Goal: Task Accomplishment & Management: Use online tool/utility

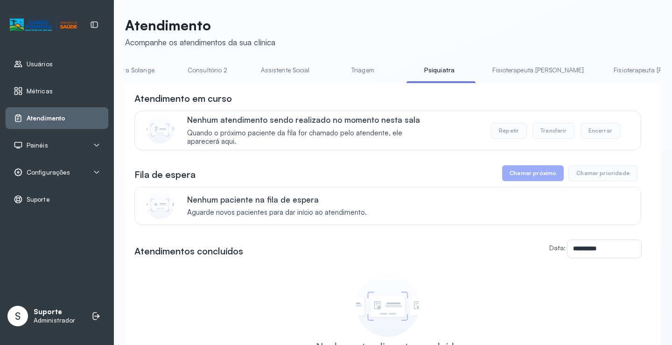
click at [330, 75] on link "Triagem" at bounding box center [362, 70] width 65 height 15
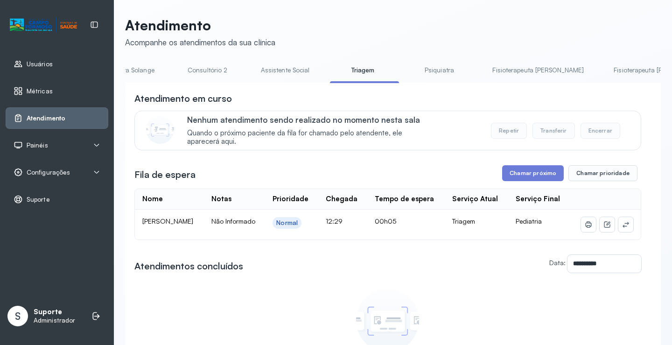
click at [407, 73] on link "Psiquiatra" at bounding box center [439, 70] width 65 height 15
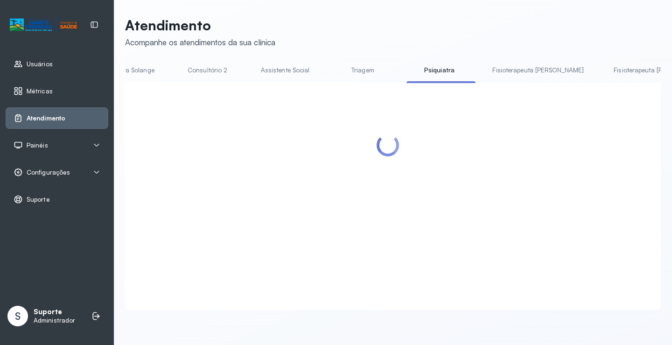
click at [330, 76] on link "Triagem" at bounding box center [362, 70] width 65 height 15
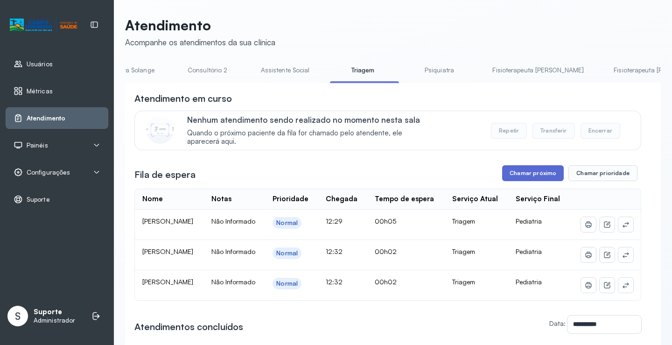
click at [512, 176] on button "Chamar próximo" at bounding box center [533, 173] width 62 height 16
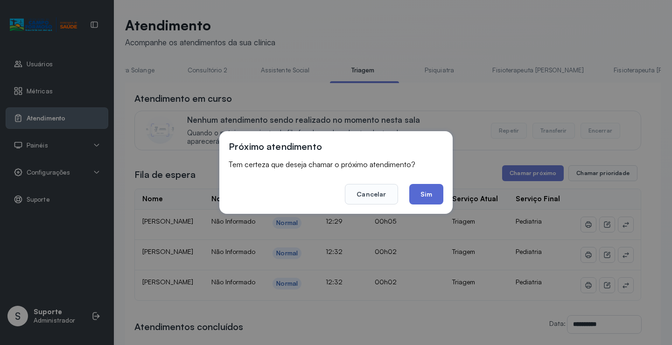
click at [423, 190] on button "Sim" at bounding box center [426, 194] width 34 height 21
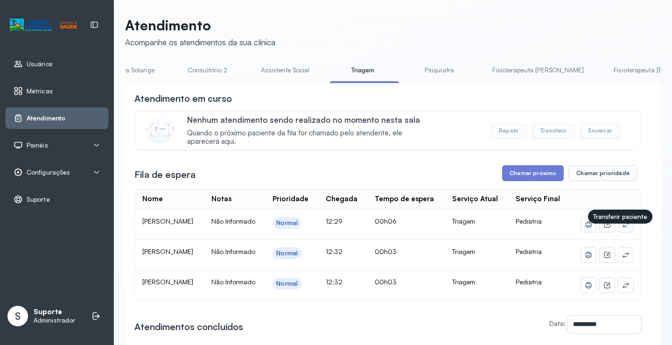
click at [621, 232] on button at bounding box center [625, 224] width 15 height 15
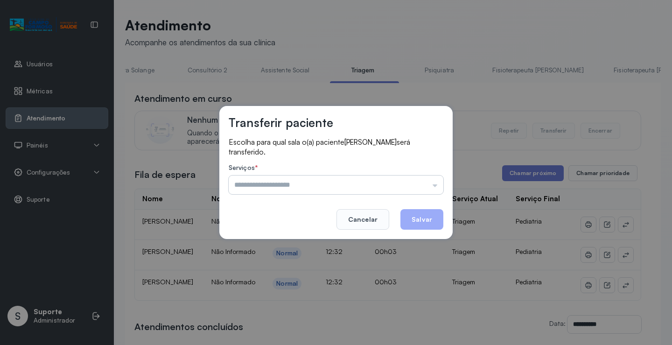
click at [248, 187] on input "text" at bounding box center [336, 184] width 215 height 19
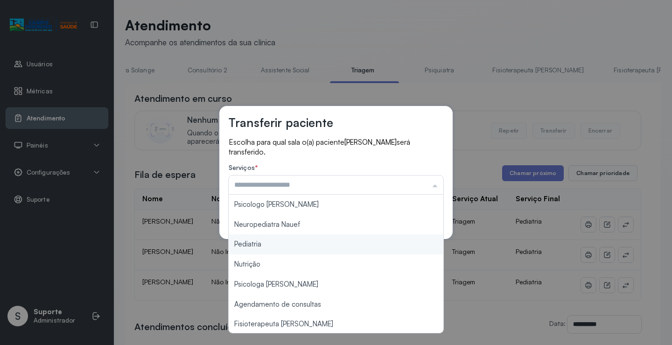
type input "*********"
drag, startPoint x: 250, startPoint y: 246, endPoint x: 255, endPoint y: 245, distance: 5.3
click at [255, 245] on div "Transferir paciente Escolha para qual sala o(a) paciente [PERSON_NAME] será tra…" at bounding box center [336, 172] width 672 height 345
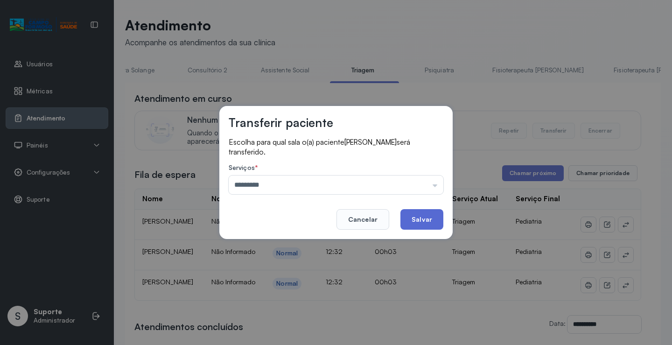
click at [424, 225] on button "Salvar" at bounding box center [421, 219] width 43 height 21
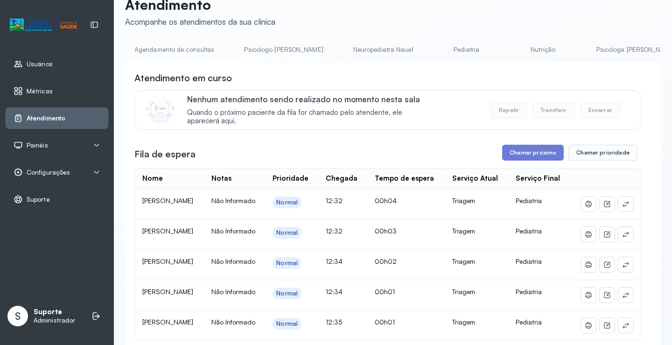
scroll to position [0, 0]
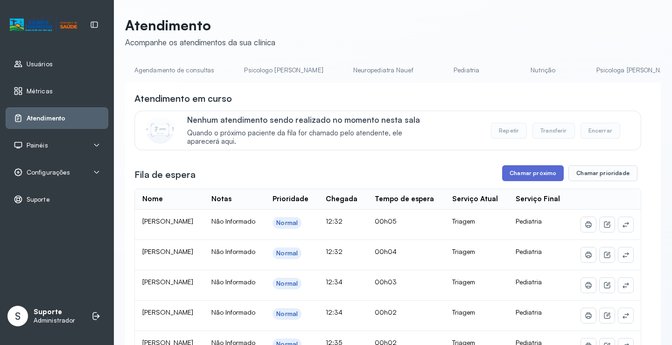
click at [532, 172] on button "Chamar próximo" at bounding box center [533, 173] width 62 height 16
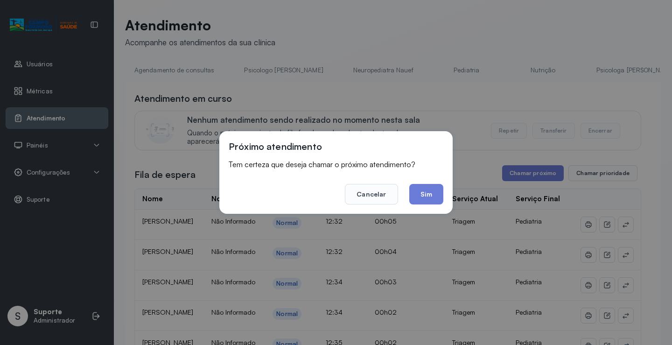
drag, startPoint x: 433, startPoint y: 189, endPoint x: 393, endPoint y: 170, distance: 43.8
click at [432, 189] on button "Sim" at bounding box center [426, 194] width 34 height 21
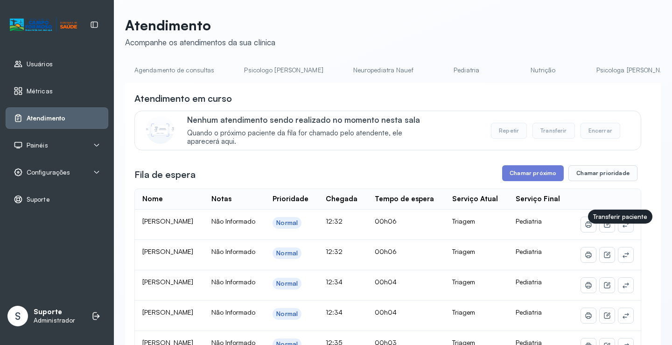
click at [622, 228] on icon at bounding box center [625, 224] width 7 height 7
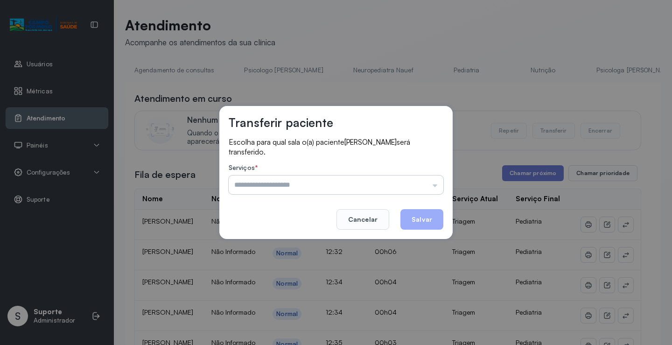
click at [313, 187] on input "text" at bounding box center [336, 184] width 215 height 19
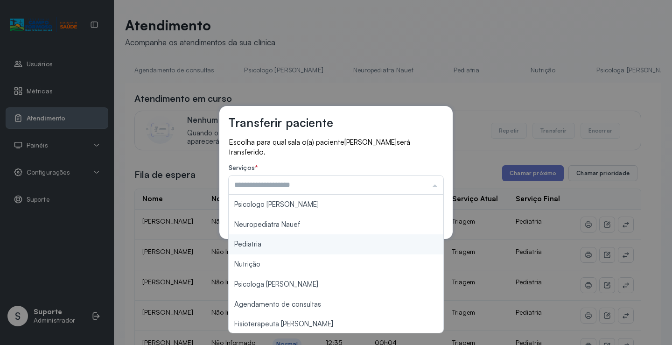
type input "*********"
click at [255, 246] on div "Transferir paciente Escolha para qual sala o(a) paciente [PERSON_NAME] será tra…" at bounding box center [336, 172] width 672 height 345
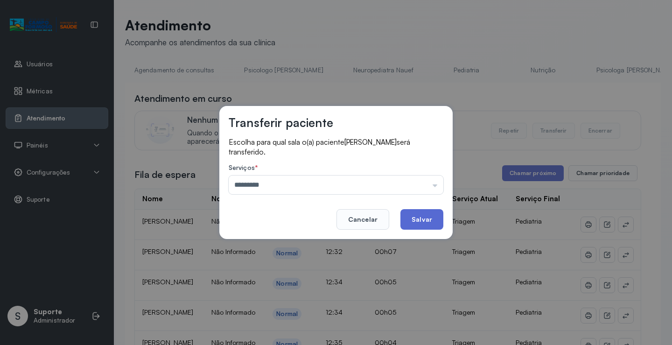
click at [421, 214] on button "Salvar" at bounding box center [421, 219] width 43 height 21
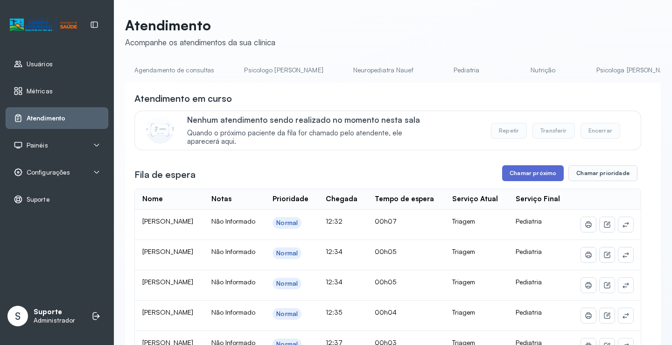
click at [523, 175] on button "Chamar próximo" at bounding box center [533, 173] width 62 height 16
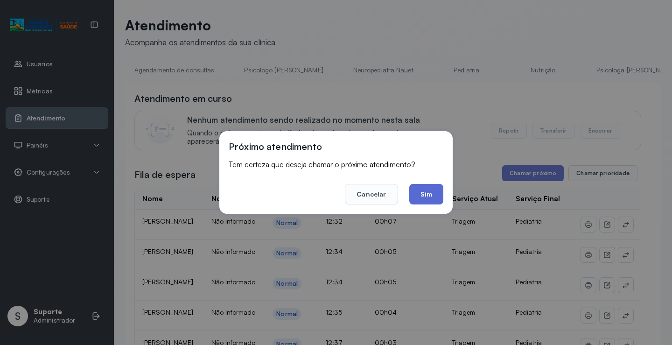
click at [428, 194] on button "Sim" at bounding box center [426, 194] width 34 height 21
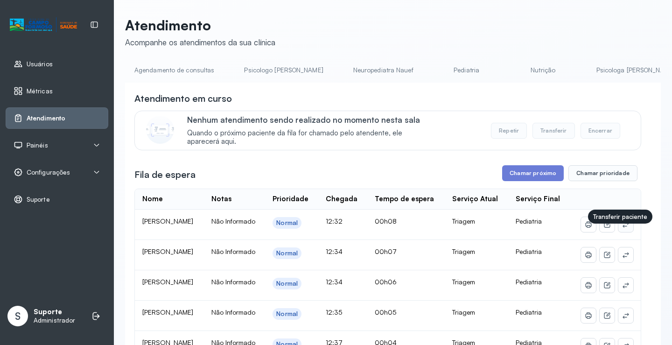
click at [618, 232] on button at bounding box center [625, 224] width 15 height 15
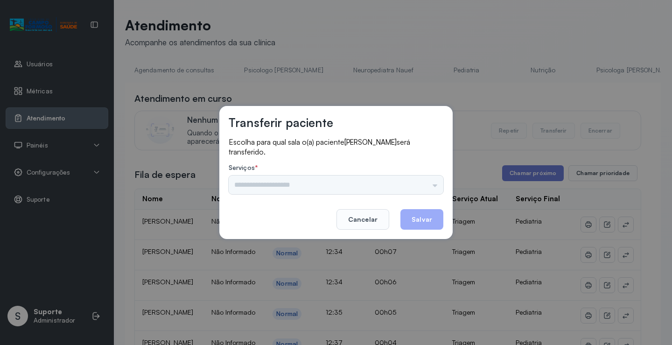
click at [273, 185] on div "Psicologo [PERSON_NAME] Nauef Pediatria Nutrição Psicologa Alana Agendamento de…" at bounding box center [336, 184] width 215 height 19
click at [273, 185] on input "text" at bounding box center [336, 184] width 215 height 19
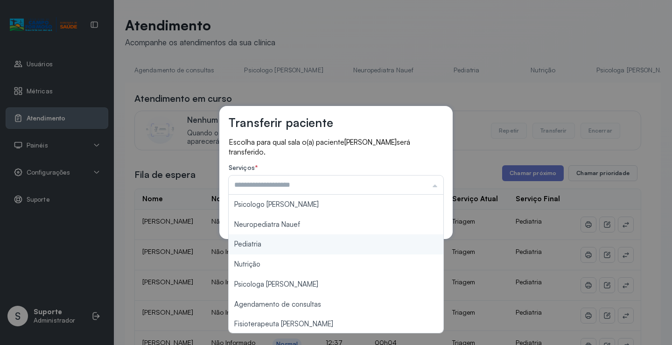
type input "*********"
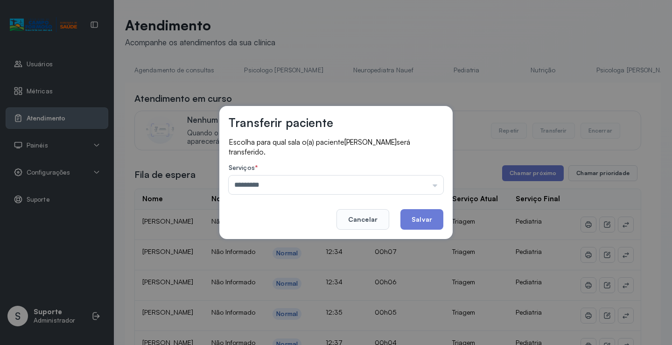
click at [256, 244] on div "Transferir paciente Escolha para qual sala o(a) paciente [PERSON_NAME] será tra…" at bounding box center [336, 172] width 672 height 345
click at [425, 216] on button "Salvar" at bounding box center [421, 219] width 43 height 21
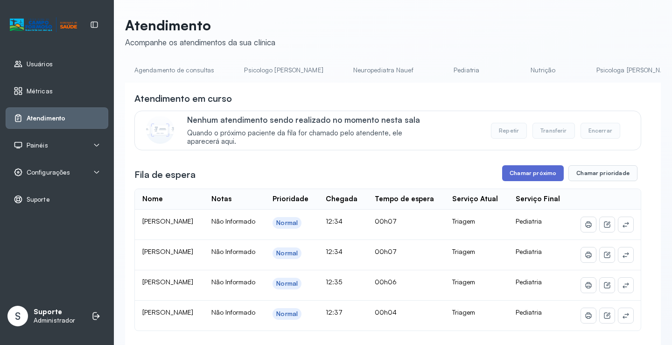
click at [529, 179] on button "Chamar próximo" at bounding box center [533, 173] width 62 height 16
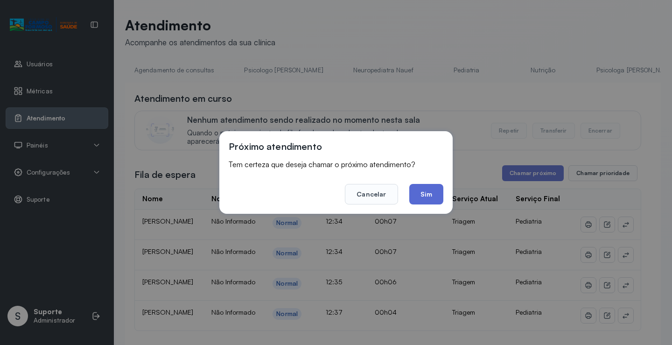
click at [429, 196] on button "Sim" at bounding box center [426, 194] width 34 height 21
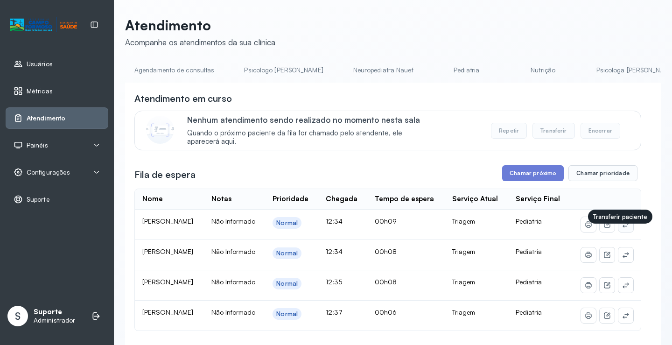
click at [622, 228] on icon at bounding box center [625, 224] width 7 height 7
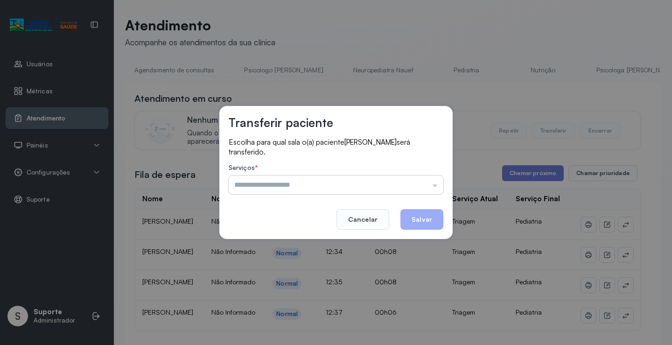
click at [305, 186] on input "text" at bounding box center [336, 184] width 215 height 19
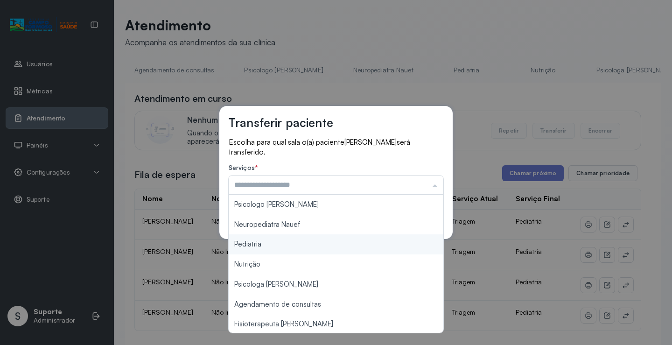
type input "*********"
drag, startPoint x: 254, startPoint y: 248, endPoint x: 350, endPoint y: 234, distance: 97.2
click at [271, 248] on div "Transferir paciente Escolha para qual sala o(a) paciente [PERSON_NAME] será tra…" at bounding box center [336, 172] width 672 height 345
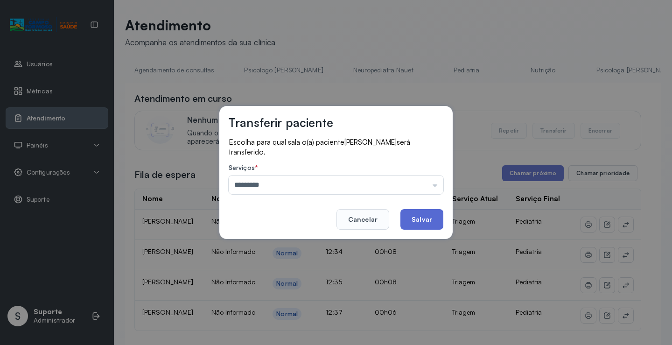
click at [433, 218] on button "Salvar" at bounding box center [421, 219] width 43 height 21
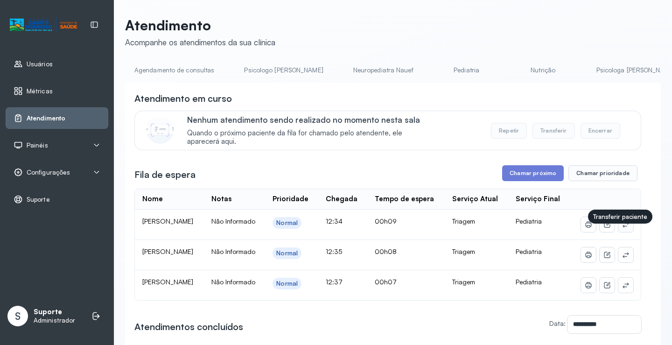
click at [622, 228] on icon at bounding box center [625, 224] width 7 height 7
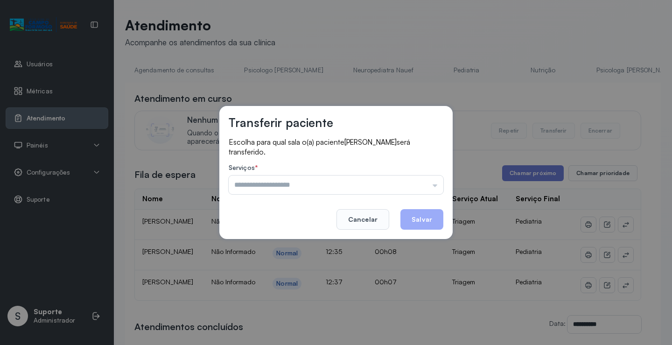
click at [329, 183] on input "text" at bounding box center [336, 184] width 215 height 19
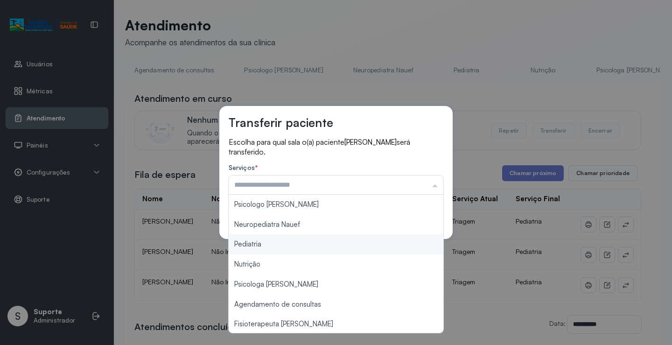
type input "*********"
drag, startPoint x: 250, startPoint y: 242, endPoint x: 308, endPoint y: 232, distance: 58.6
click at [252, 242] on div "Transferir paciente Escolha para qual sala o(a) paciente [PERSON_NAME] será tra…" at bounding box center [336, 172] width 672 height 345
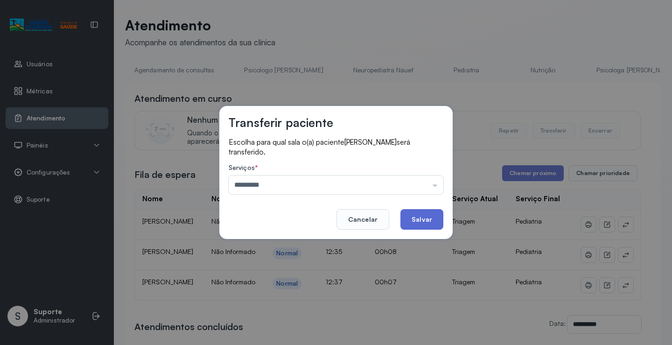
click at [439, 214] on button "Salvar" at bounding box center [421, 219] width 43 height 21
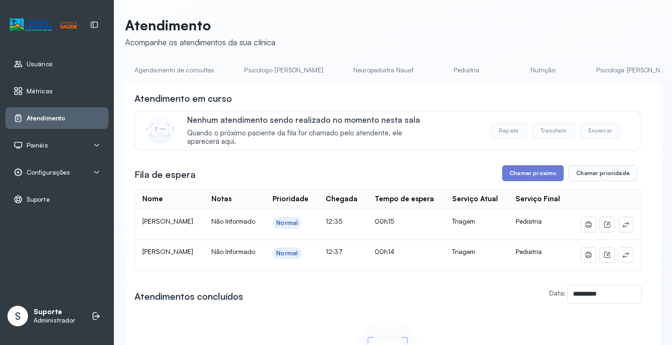
click at [623, 227] on icon at bounding box center [626, 225] width 6 height 6
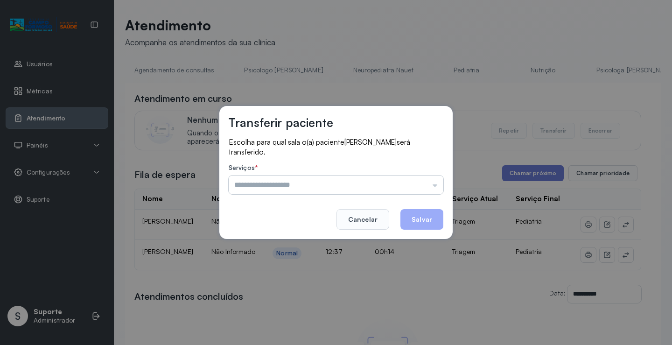
click at [329, 183] on input "text" at bounding box center [336, 184] width 215 height 19
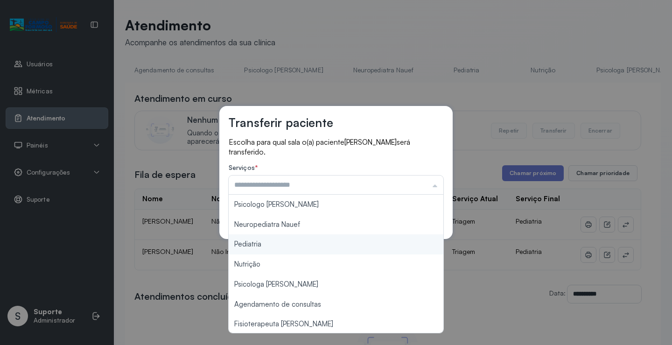
type input "*********"
click at [261, 245] on div "Transferir paciente Escolha para qual sala o(a) paciente [PERSON_NAME] será tra…" at bounding box center [336, 172] width 672 height 345
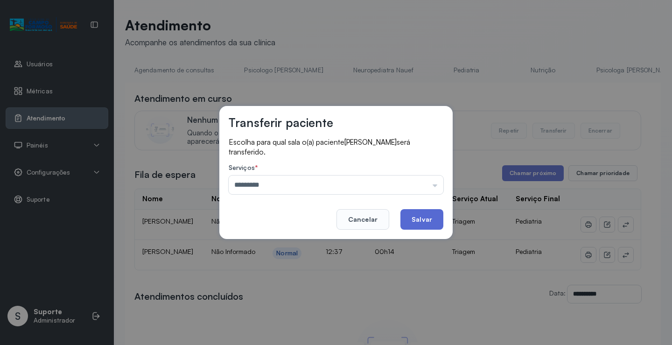
click at [422, 218] on button "Salvar" at bounding box center [421, 219] width 43 height 21
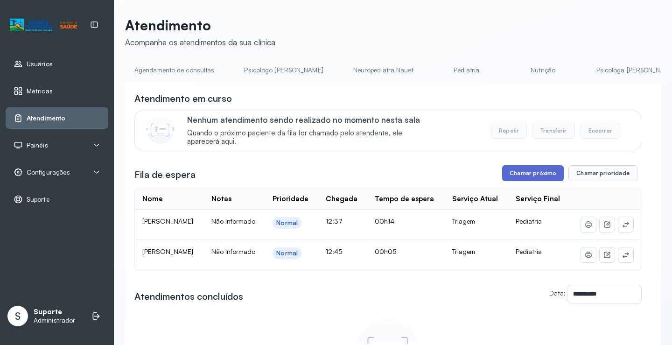
click at [532, 177] on button "Chamar próximo" at bounding box center [533, 173] width 62 height 16
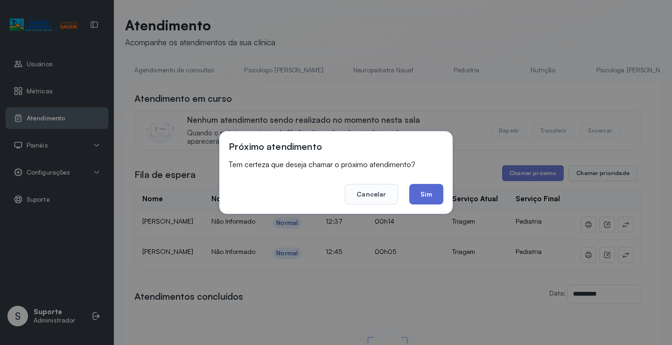
click at [438, 193] on button "Sim" at bounding box center [426, 194] width 34 height 21
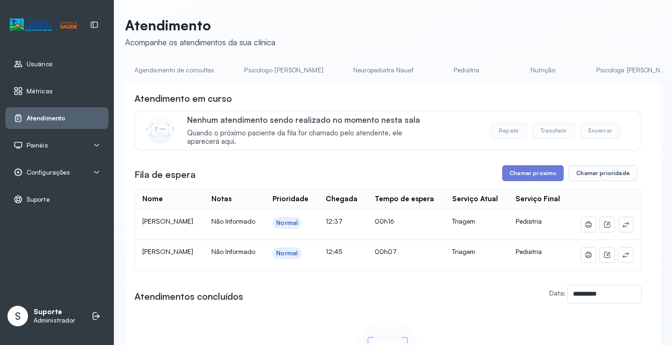
click at [622, 228] on icon at bounding box center [625, 224] width 7 height 7
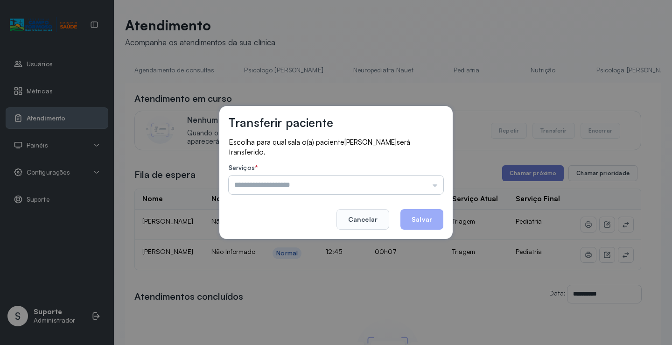
click at [267, 188] on input "text" at bounding box center [336, 184] width 215 height 19
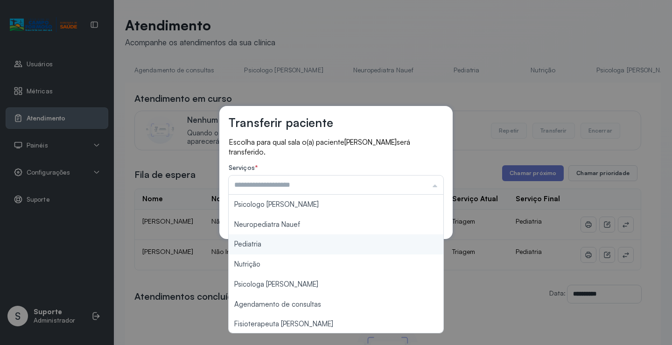
type input "*********"
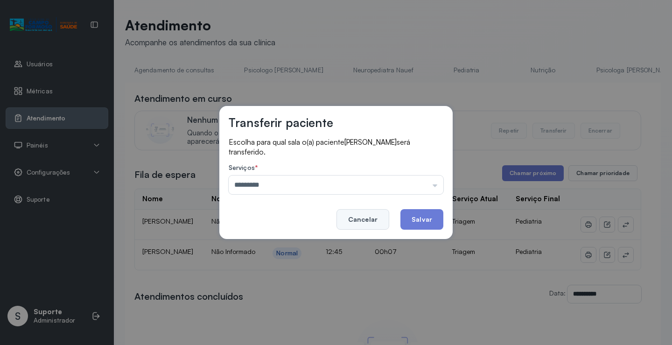
drag, startPoint x: 240, startPoint y: 248, endPoint x: 362, endPoint y: 224, distance: 123.8
click at [240, 248] on div "Transferir paciente Escolha para qual sala o(a) paciente [PERSON_NAME] será tra…" at bounding box center [336, 172] width 672 height 345
click at [422, 217] on button "Salvar" at bounding box center [421, 219] width 43 height 21
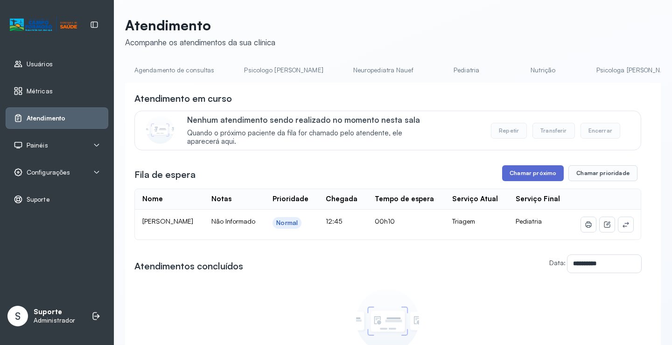
click at [531, 177] on button "Chamar próximo" at bounding box center [533, 173] width 62 height 16
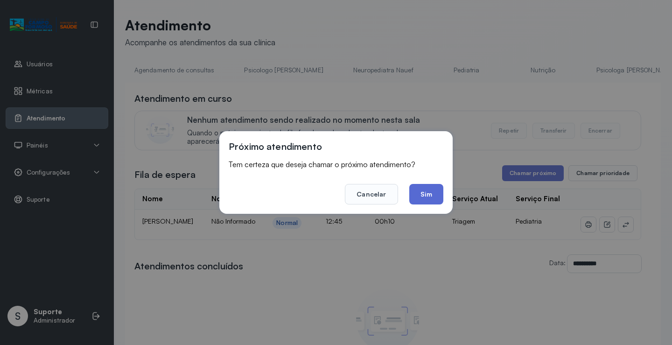
click at [426, 194] on button "Sim" at bounding box center [426, 194] width 34 height 21
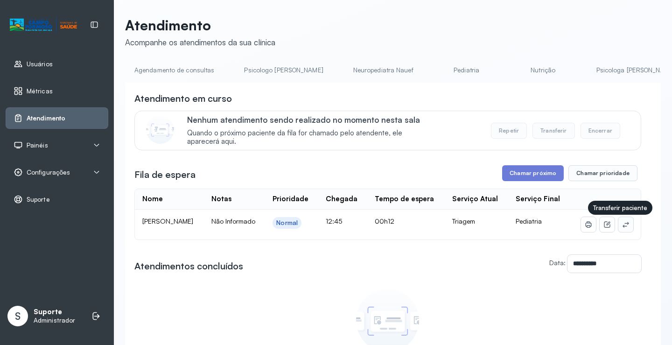
click at [622, 224] on icon at bounding box center [625, 224] width 7 height 7
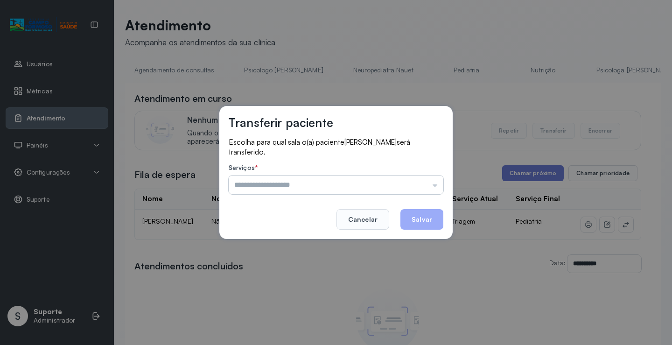
click at [287, 185] on input "text" at bounding box center [336, 184] width 215 height 19
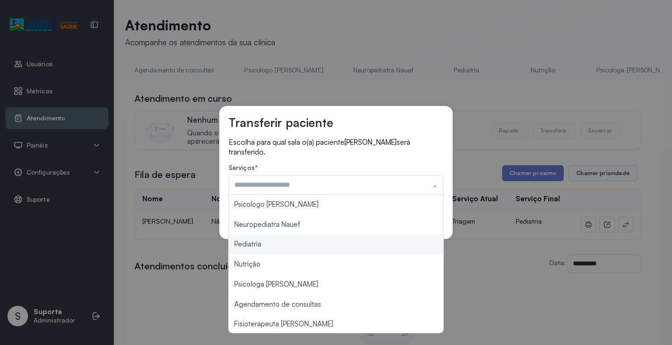
type input "*********"
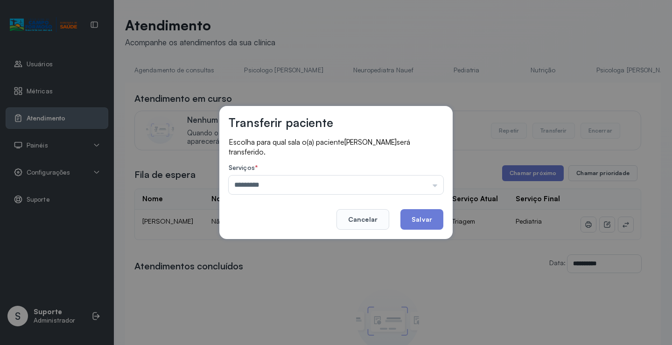
drag, startPoint x: 242, startPoint y: 243, endPoint x: 317, endPoint y: 225, distance: 77.3
click at [258, 237] on div "Transferir paciente Escolha para qual sala o(a) paciente [PERSON_NAME] será tra…" at bounding box center [335, 172] width 233 height 133
click at [428, 217] on button "Salvar" at bounding box center [421, 219] width 43 height 21
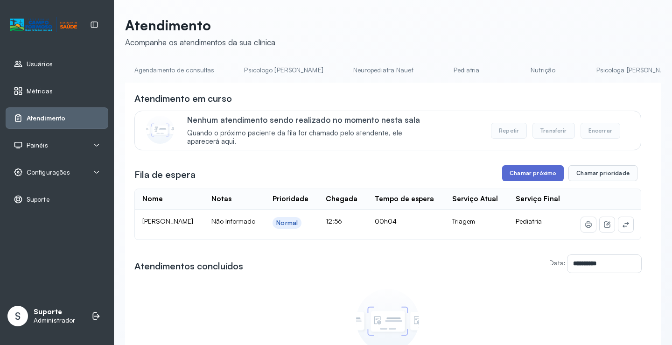
click at [545, 170] on button "Chamar próximo" at bounding box center [533, 173] width 62 height 16
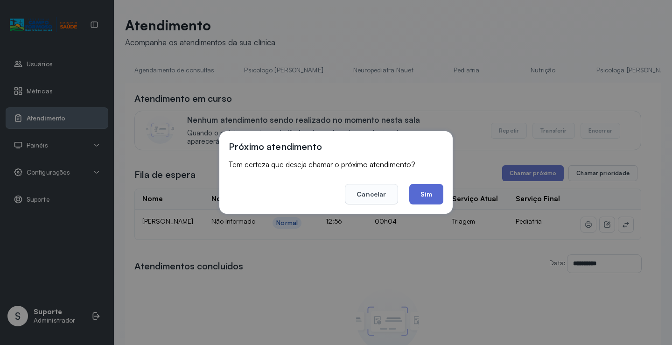
click at [424, 194] on button "Sim" at bounding box center [426, 194] width 34 height 21
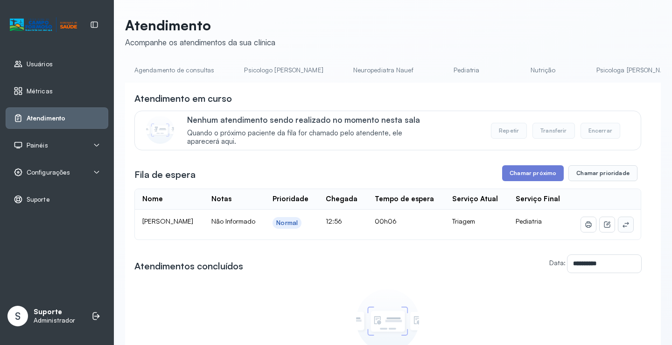
click at [622, 228] on icon at bounding box center [625, 224] width 7 height 7
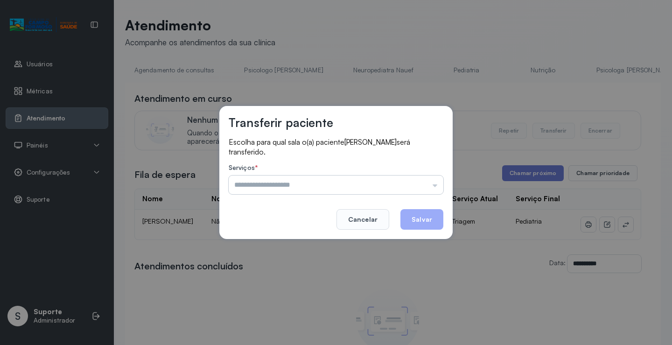
click at [291, 185] on input "text" at bounding box center [336, 184] width 215 height 19
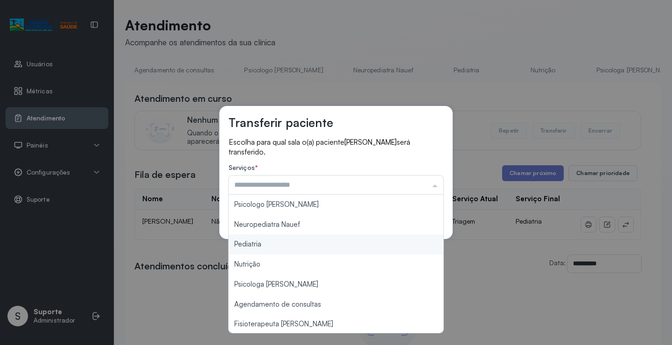
type input "*********"
drag, startPoint x: 252, startPoint y: 244, endPoint x: 355, endPoint y: 231, distance: 104.4
click at [264, 242] on div "Transferir paciente Escolha para qual sala o(a) paciente [PERSON_NAME] será tra…" at bounding box center [336, 172] width 672 height 345
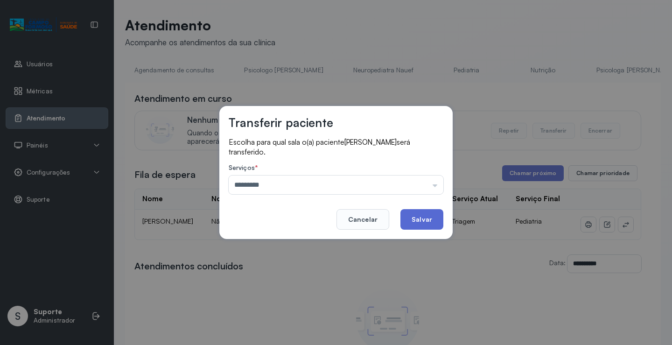
click at [416, 216] on button "Salvar" at bounding box center [421, 219] width 43 height 21
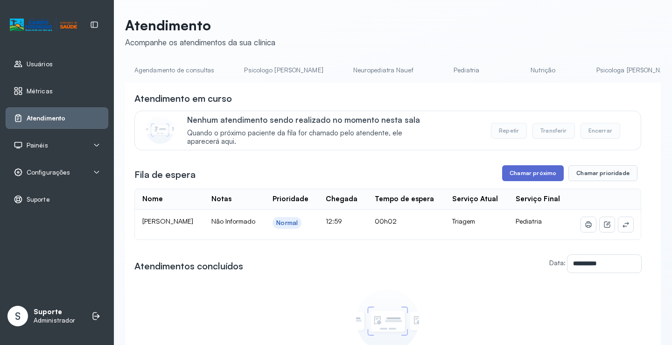
click at [515, 178] on button "Chamar próximo" at bounding box center [533, 173] width 62 height 16
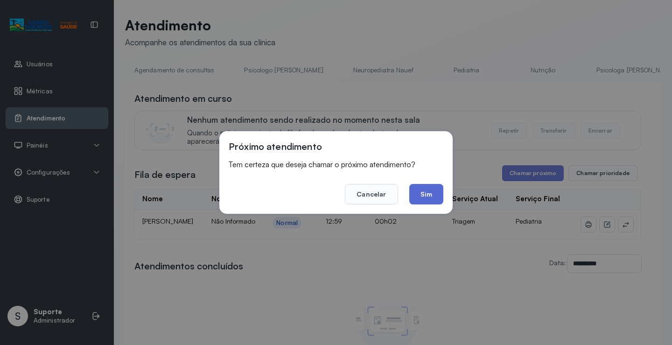
click at [432, 191] on button "Sim" at bounding box center [426, 194] width 34 height 21
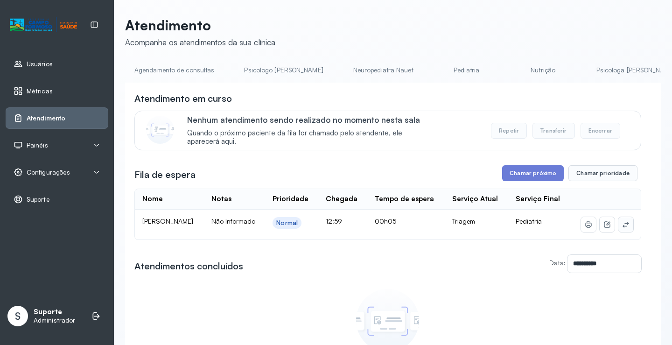
click at [623, 227] on icon at bounding box center [626, 225] width 6 height 6
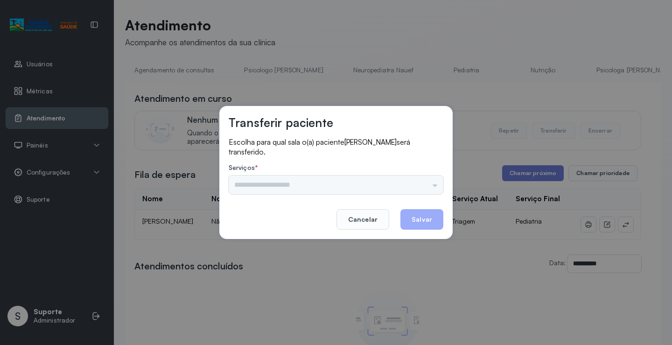
click at [290, 183] on div "Psicologo [PERSON_NAME] Nauef Pediatria Nutrição Psicologa Alana Agendamento de…" at bounding box center [336, 184] width 215 height 19
click at [291, 189] on div "Psicologo [PERSON_NAME] Nauef Pediatria Nutrição Psicologa Alana Agendamento de…" at bounding box center [336, 184] width 215 height 19
click at [347, 186] on input "text" at bounding box center [336, 184] width 215 height 19
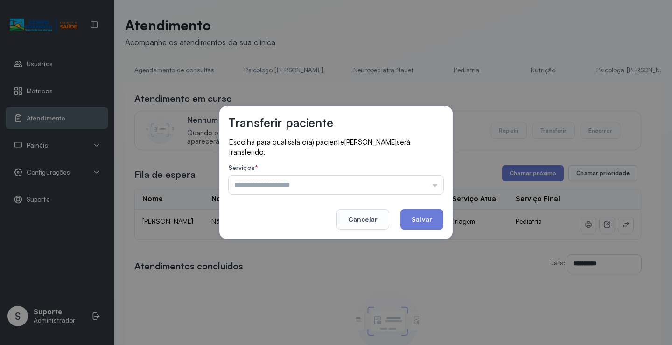
type input "*********"
drag, startPoint x: 260, startPoint y: 241, endPoint x: 359, endPoint y: 228, distance: 100.3
click at [280, 238] on div "Transferir paciente Escolha para qual sala o(a) paciente [PERSON_NAME] será tra…" at bounding box center [335, 172] width 233 height 133
click at [423, 217] on button "Salvar" at bounding box center [421, 219] width 43 height 21
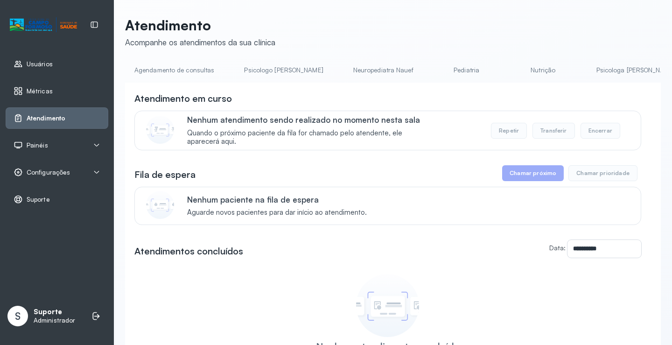
click at [434, 75] on link "Pediatria" at bounding box center [466, 70] width 65 height 15
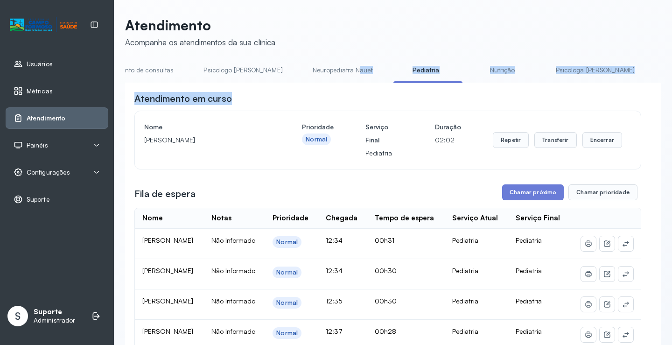
drag, startPoint x: 324, startPoint y: 83, endPoint x: 373, endPoint y: 88, distance: 48.9
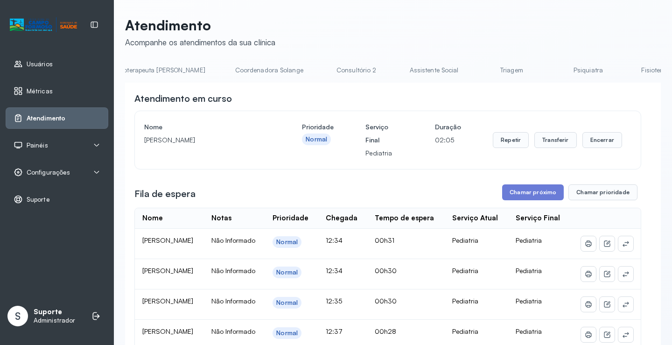
scroll to position [0, 516]
click at [554, 74] on link "Triagem" at bounding box center [586, 70] width 65 height 15
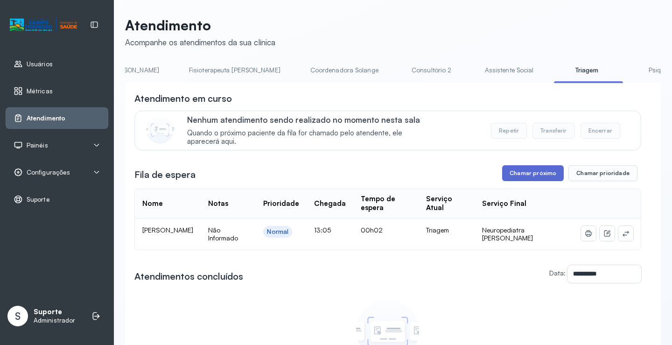
click at [518, 174] on button "Chamar próximo" at bounding box center [533, 173] width 62 height 16
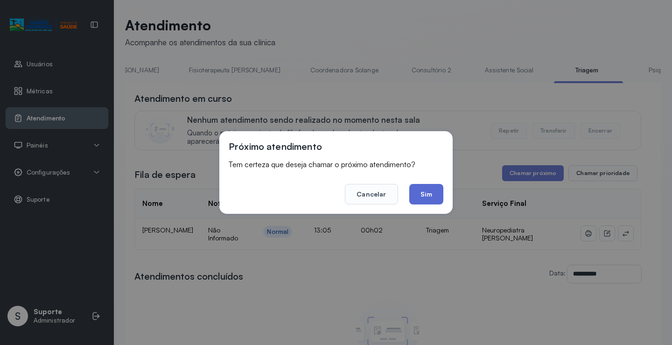
click at [428, 193] on button "Sim" at bounding box center [426, 194] width 34 height 21
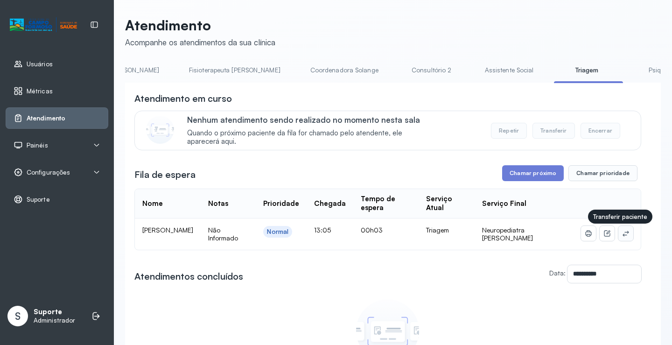
click at [623, 239] on button at bounding box center [625, 233] width 15 height 15
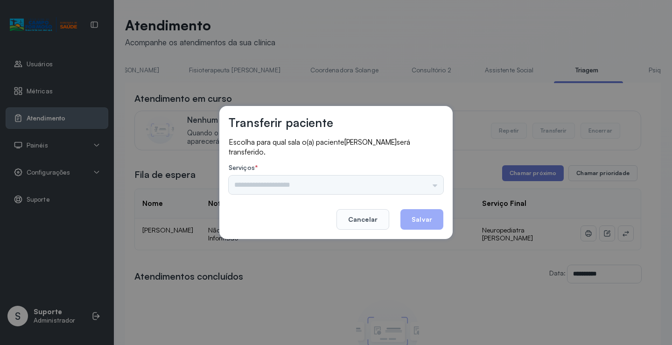
click at [270, 187] on div "Psicologo [PERSON_NAME] Nauef Pediatria Nutrição Psicologa Alana Agendamento de…" at bounding box center [336, 184] width 215 height 19
click at [270, 187] on input "text" at bounding box center [336, 184] width 215 height 19
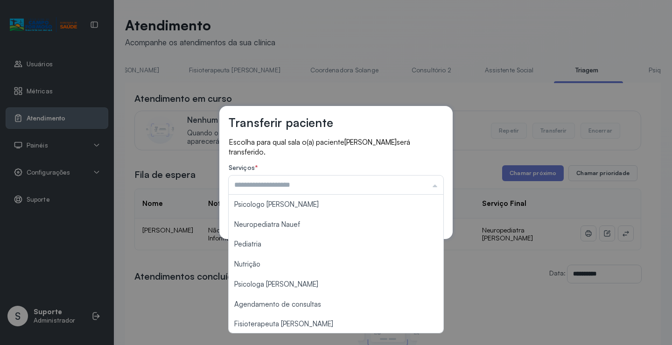
scroll to position [141, 0]
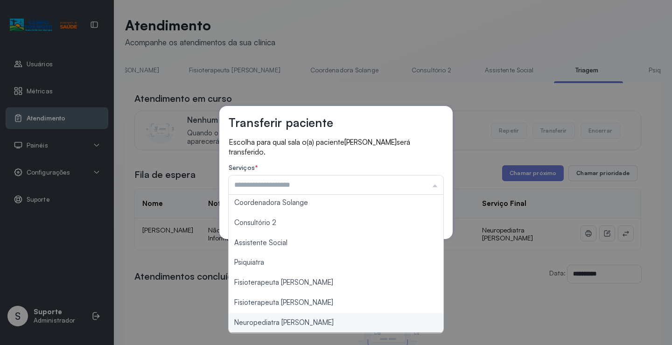
type input "**********"
click at [248, 324] on div "**********" at bounding box center [336, 172] width 672 height 345
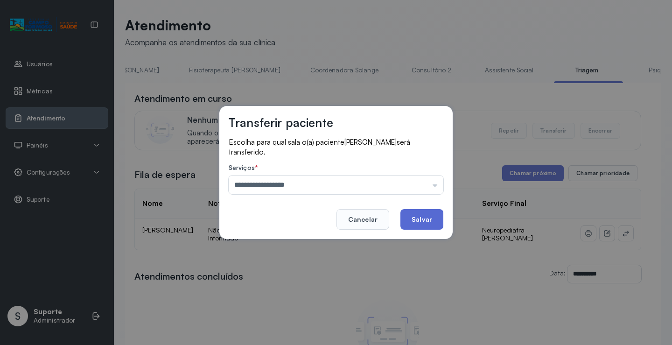
click at [422, 217] on button "Salvar" at bounding box center [421, 219] width 43 height 21
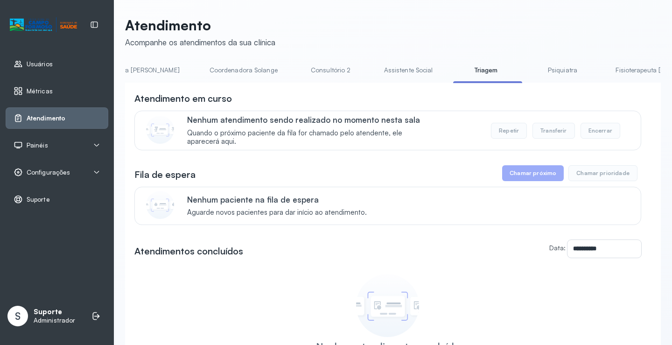
scroll to position [0, 740]
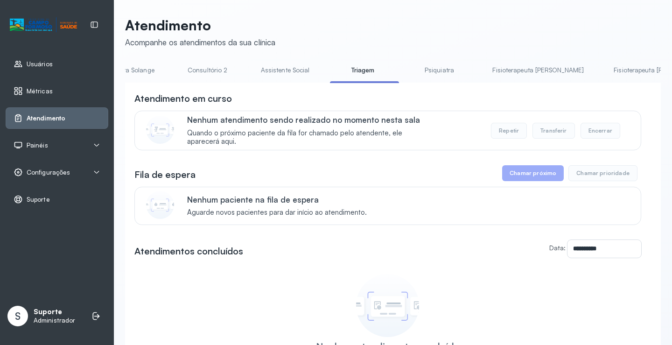
click at [483, 73] on link "Fisioterapeuta [PERSON_NAME]" at bounding box center [538, 70] width 110 height 15
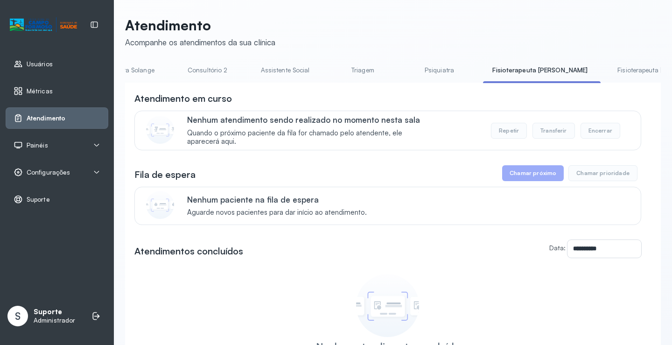
click at [330, 75] on link "Triagem" at bounding box center [362, 70] width 65 height 15
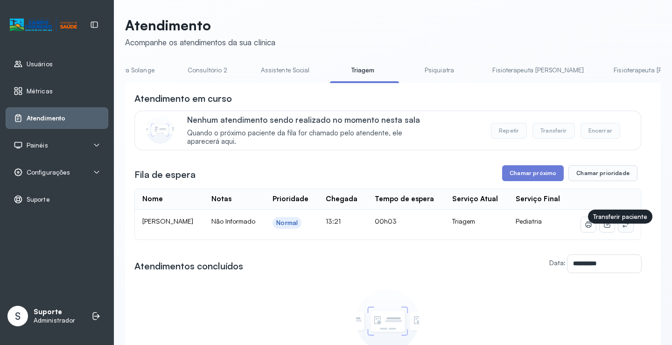
click at [622, 228] on icon at bounding box center [625, 224] width 7 height 7
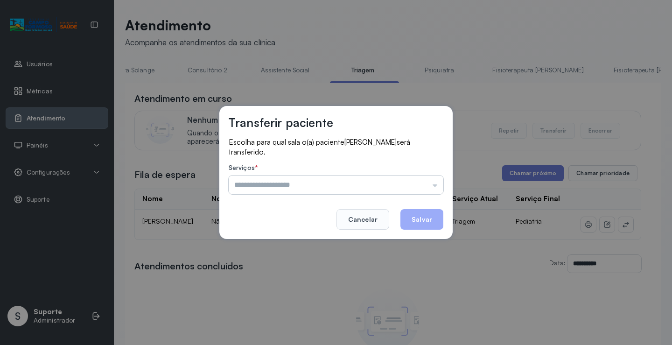
click at [308, 187] on input "text" at bounding box center [336, 184] width 215 height 19
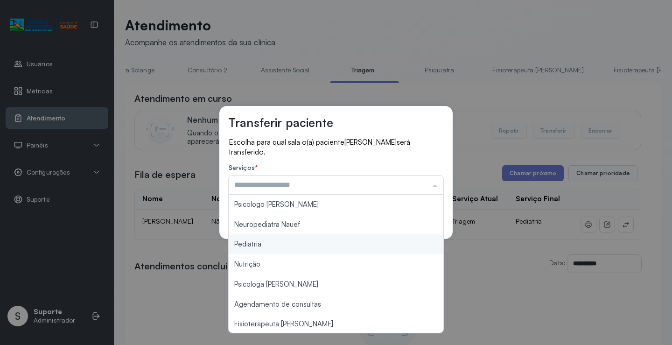
type input "*********"
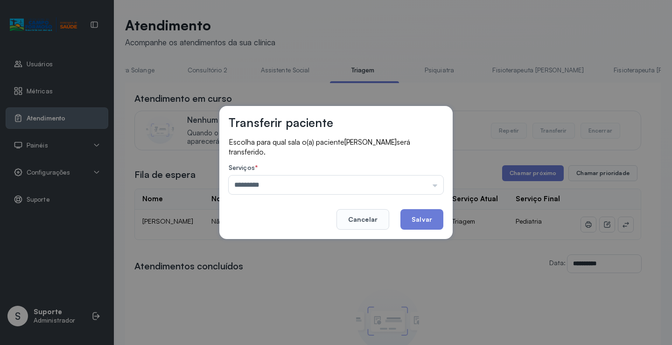
click at [245, 248] on div "Transferir paciente Escolha para qual sala o(a) paciente [PERSON_NAME] será tra…" at bounding box center [336, 172] width 672 height 345
click at [428, 218] on button "Salvar" at bounding box center [421, 219] width 43 height 21
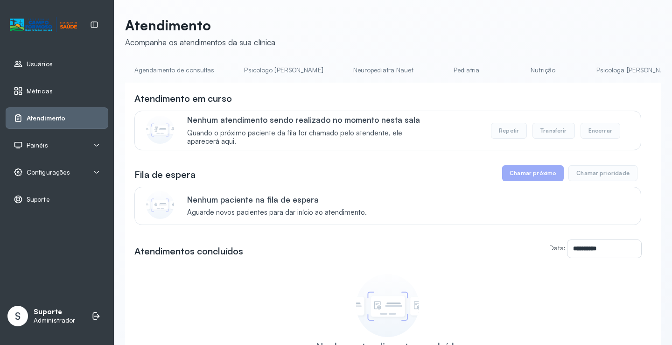
drag, startPoint x: 330, startPoint y: 87, endPoint x: 369, endPoint y: 87, distance: 39.2
click at [369, 87] on div "**********" at bounding box center [393, 255] width 536 height 345
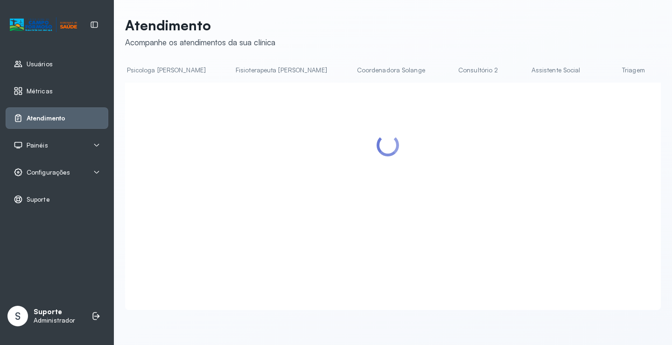
click at [601, 73] on link "Triagem" at bounding box center [633, 70] width 65 height 15
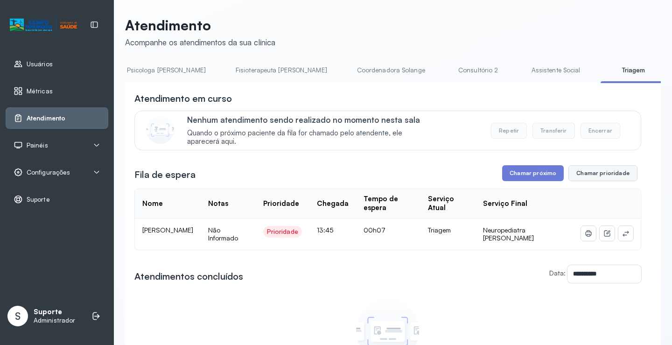
click at [602, 177] on button "Chamar prioridade" at bounding box center [602, 173] width 69 height 16
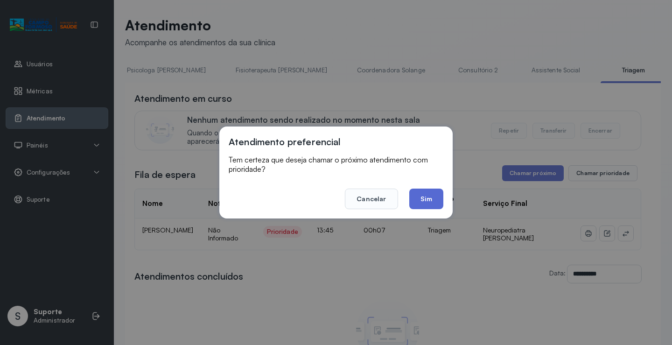
click at [426, 198] on button "Sim" at bounding box center [426, 199] width 34 height 21
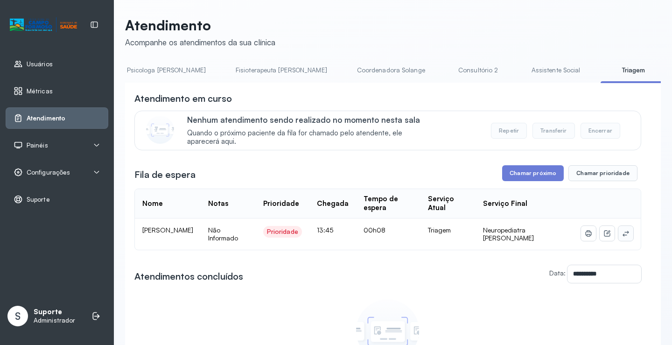
click at [622, 235] on icon at bounding box center [625, 233] width 7 height 7
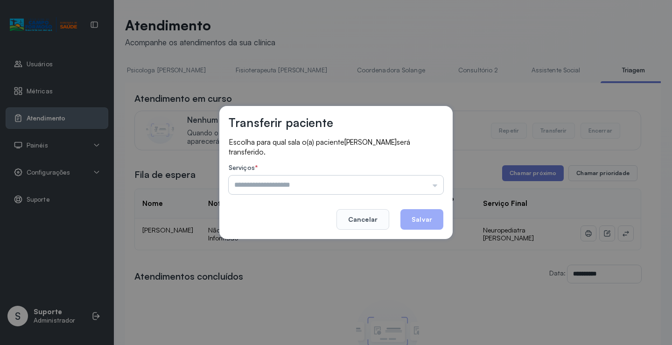
click at [257, 184] on input "text" at bounding box center [336, 184] width 215 height 19
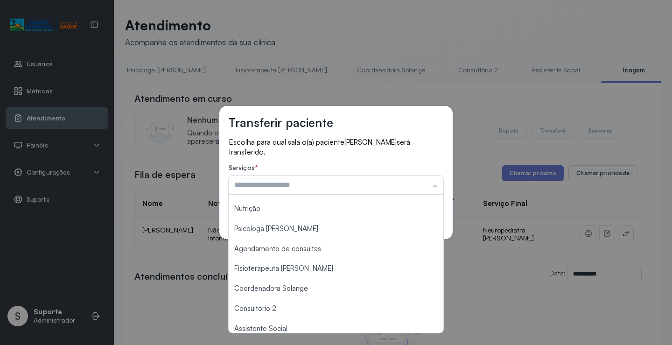
scroll to position [141, 0]
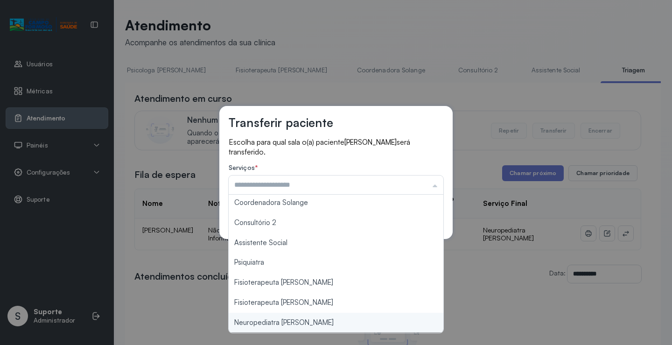
type input "**********"
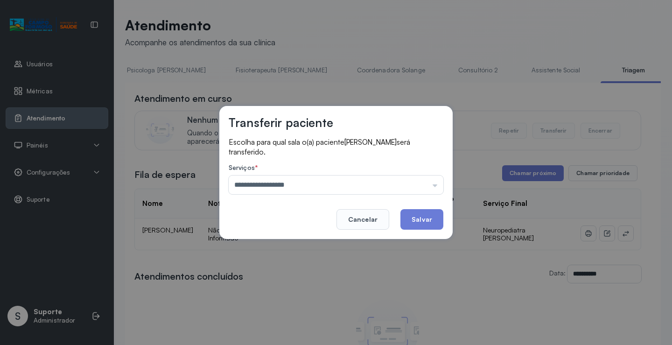
drag, startPoint x: 270, startPoint y: 327, endPoint x: 357, endPoint y: 294, distance: 92.3
click at [271, 326] on div "**********" at bounding box center [336, 172] width 672 height 345
click at [433, 218] on button "Salvar" at bounding box center [421, 219] width 43 height 21
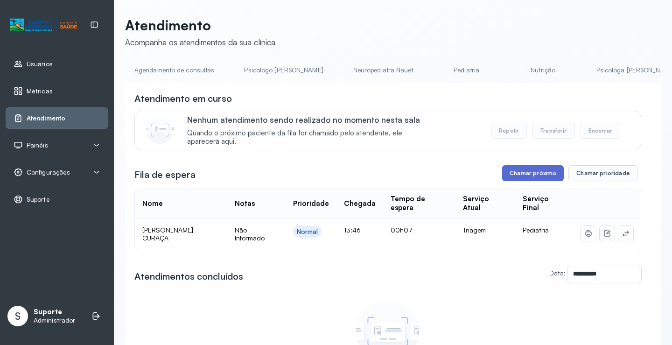
click at [518, 169] on button "Chamar próximo" at bounding box center [533, 173] width 62 height 16
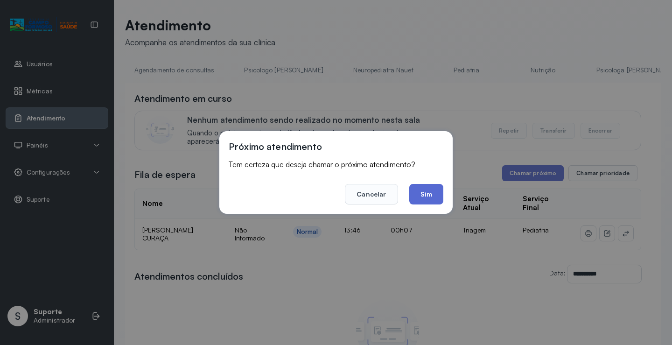
click at [424, 191] on button "Sim" at bounding box center [426, 194] width 34 height 21
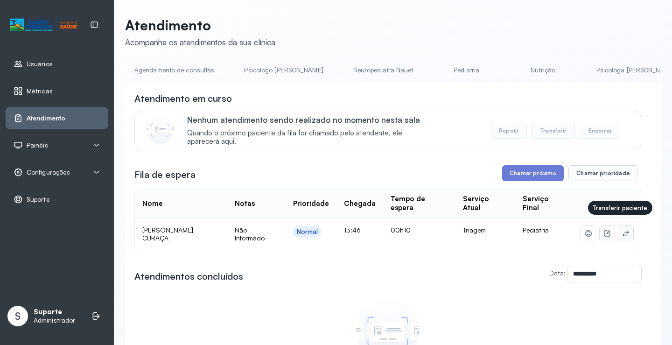
click at [618, 226] on button at bounding box center [625, 233] width 15 height 15
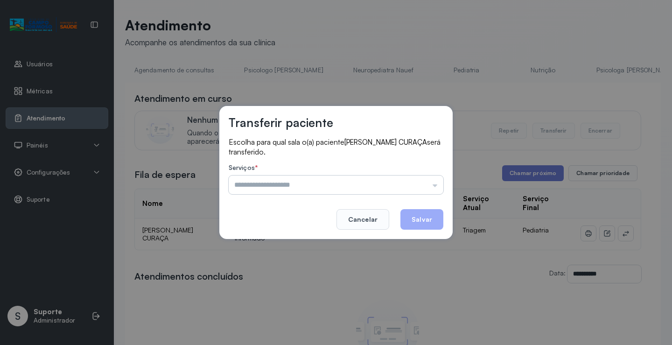
click at [262, 184] on input "text" at bounding box center [336, 184] width 215 height 19
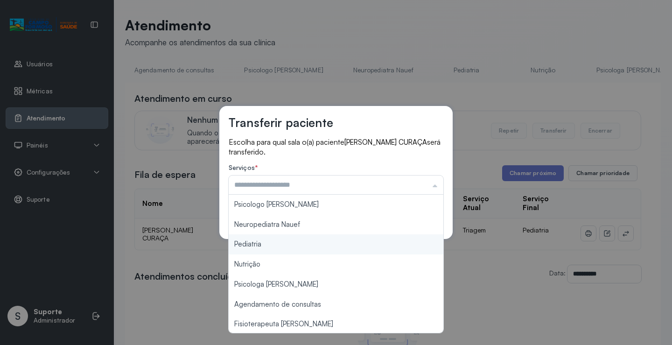
type input "*********"
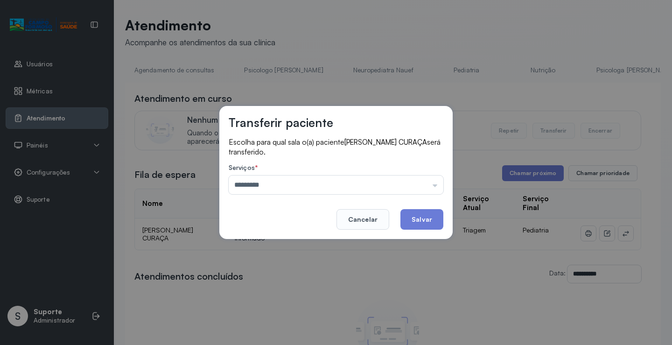
click at [253, 243] on div "Transferir paciente Escolha para qual sala o(a) paciente MAITÊ MATOS CURAÇA ser…" at bounding box center [336, 172] width 672 height 345
click at [433, 217] on button "Salvar" at bounding box center [421, 219] width 43 height 21
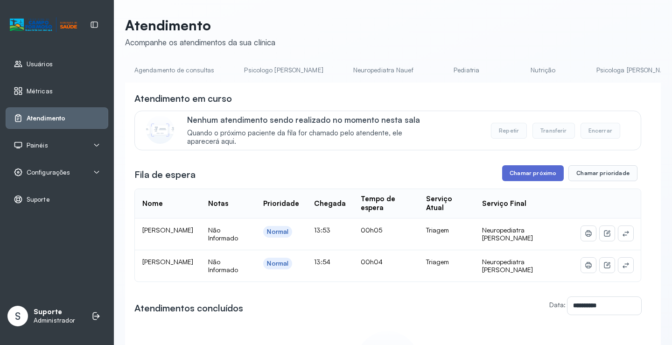
click at [538, 174] on button "Chamar próximo" at bounding box center [533, 173] width 62 height 16
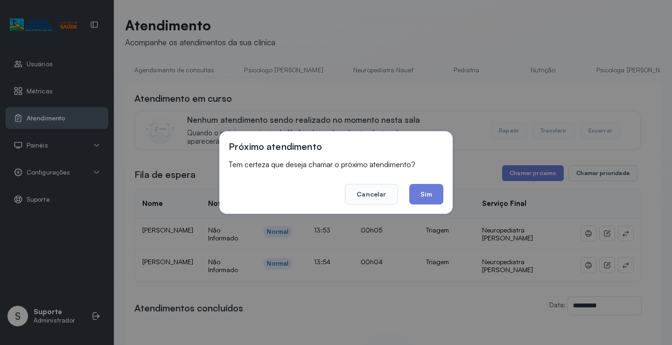
click at [444, 196] on div "Próximo atendimento Tem certeza que deseja chamar o próximo atendimento? Cancel…" at bounding box center [335, 172] width 233 height 83
click at [428, 195] on button "Sim" at bounding box center [426, 194] width 34 height 21
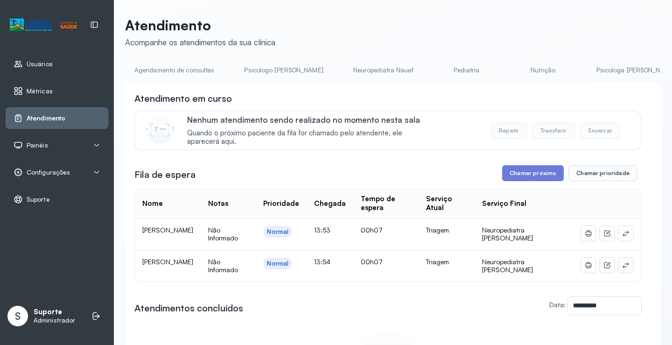
click at [622, 266] on icon at bounding box center [625, 264] width 7 height 7
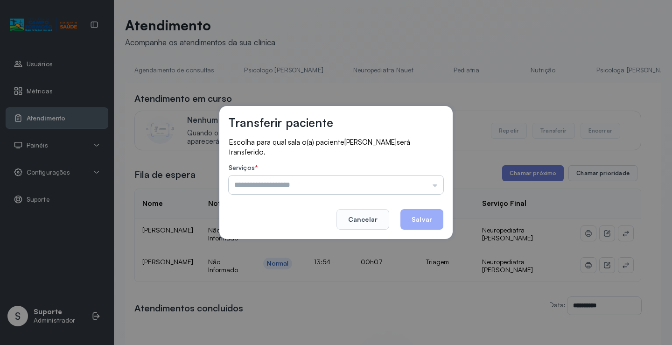
click at [273, 184] on input "text" at bounding box center [336, 184] width 215 height 19
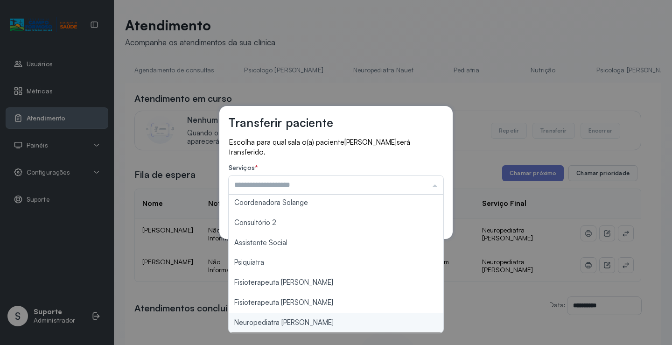
type input "**********"
click at [305, 323] on div "**********" at bounding box center [336, 172] width 672 height 345
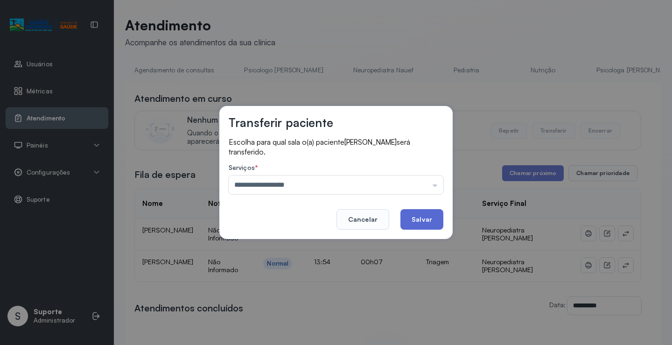
click at [421, 213] on button "Salvar" at bounding box center [421, 219] width 43 height 21
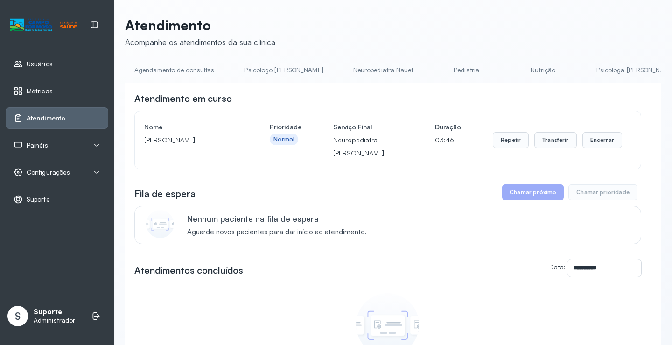
click at [434, 74] on link "Pediatria" at bounding box center [466, 70] width 65 height 15
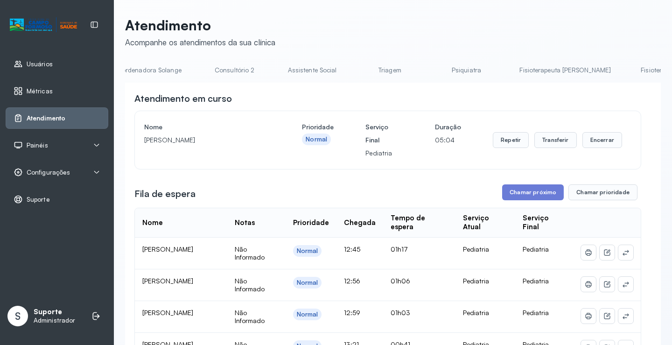
scroll to position [0, 708]
click at [362, 76] on link "Triagem" at bounding box center [394, 70] width 65 height 15
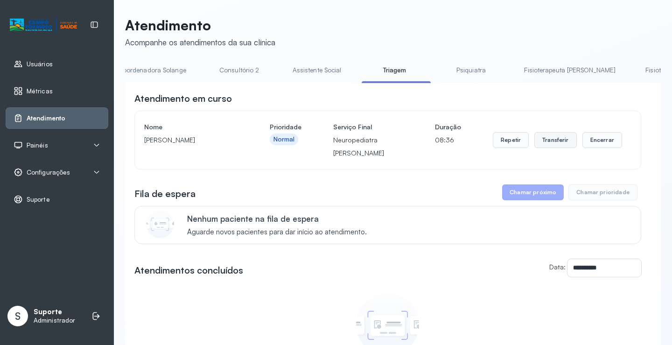
click at [546, 139] on button "Transferir" at bounding box center [555, 140] width 42 height 16
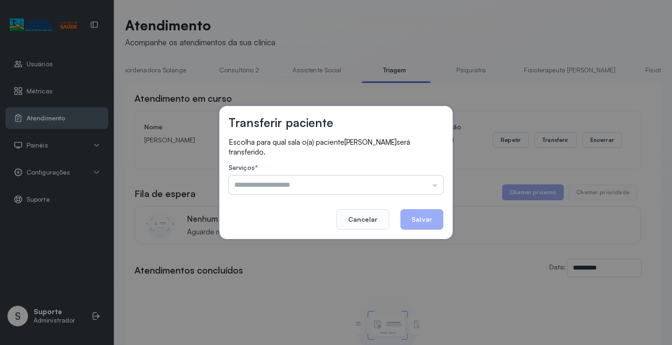
click at [267, 186] on input "text" at bounding box center [336, 184] width 215 height 19
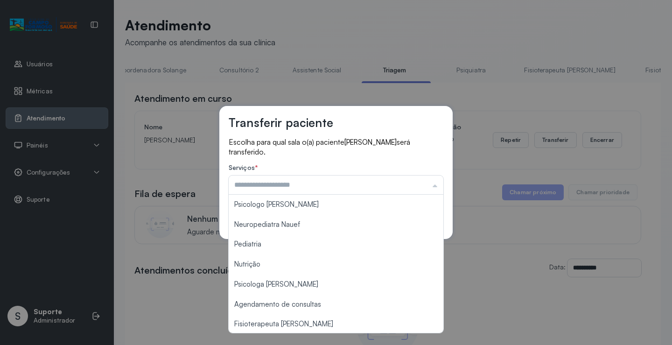
scroll to position [141, 0]
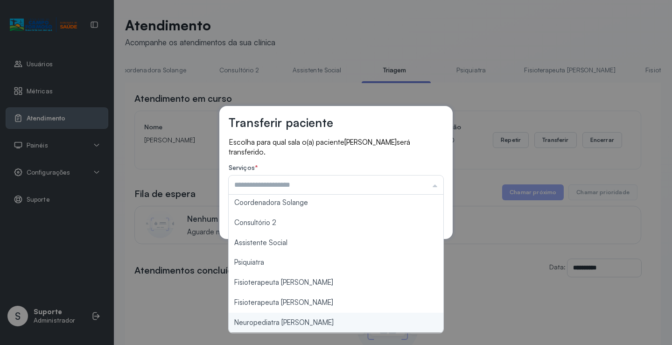
type input "**********"
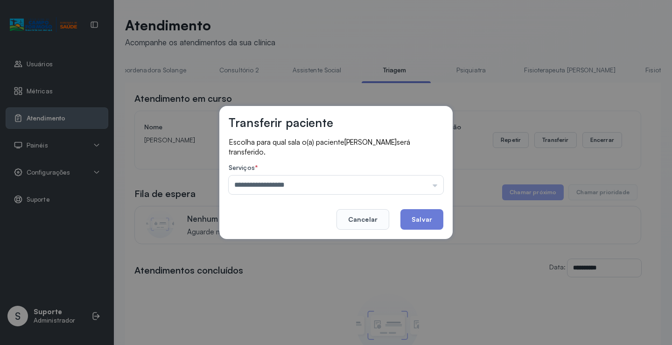
drag, startPoint x: 253, startPoint y: 321, endPoint x: 419, endPoint y: 280, distance: 170.1
click at [269, 317] on div "**********" at bounding box center [336, 172] width 672 height 345
click at [424, 215] on button "Salvar" at bounding box center [421, 219] width 43 height 21
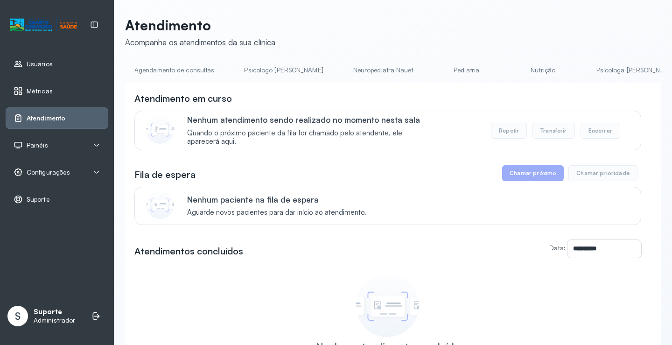
drag, startPoint x: 341, startPoint y: 85, endPoint x: 438, endPoint y: 87, distance: 97.1
click at [605, 83] on div "**********" at bounding box center [393, 246] width 536 height 366
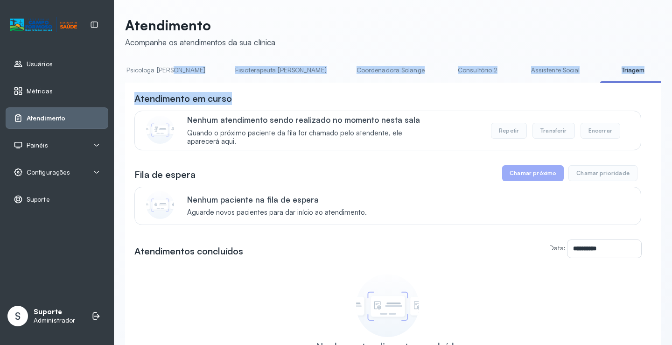
scroll to position [0, 531]
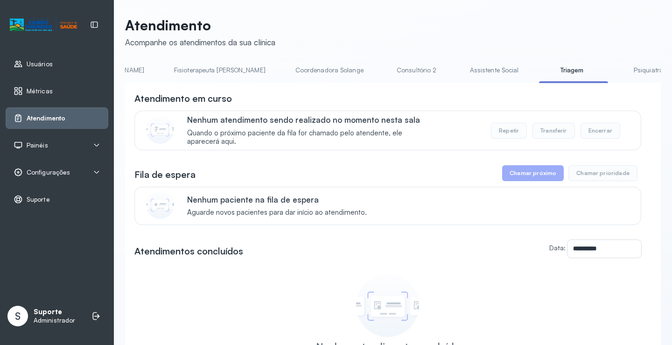
click at [452, 122] on div "Nenhum atendimento sendo realizado no momento nesta sala Quando o próximo pacie…" at bounding box center [408, 130] width 442 height 31
click at [616, 70] on link "Psiquiatra" at bounding box center [648, 70] width 65 height 15
click at [539, 76] on link "Triagem" at bounding box center [571, 70] width 65 height 15
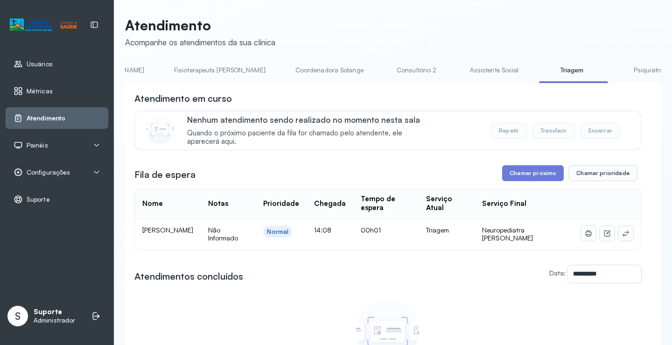
click at [622, 237] on icon at bounding box center [625, 233] width 7 height 7
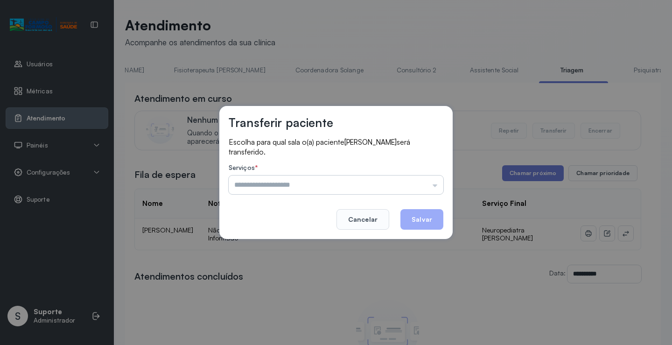
click at [335, 185] on input "text" at bounding box center [336, 184] width 215 height 19
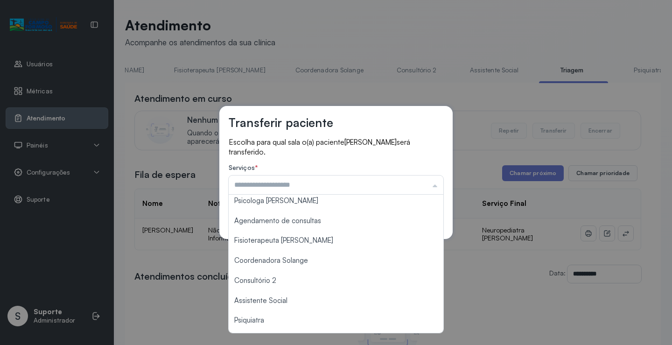
scroll to position [141, 0]
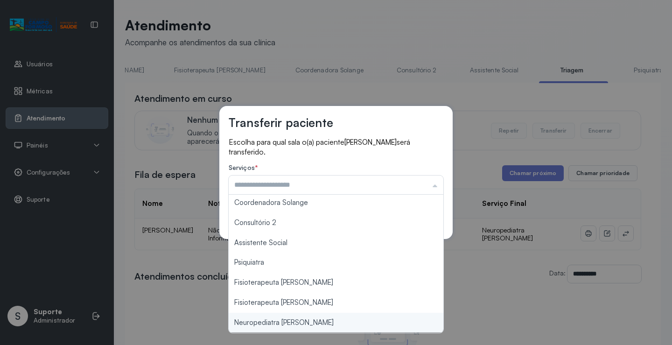
type input "**********"
click at [280, 323] on div "**********" at bounding box center [336, 172] width 672 height 345
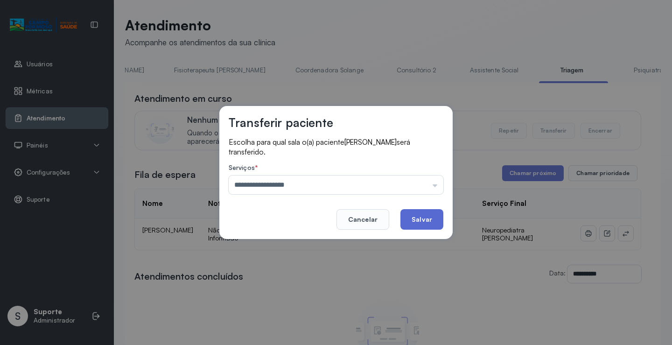
click at [415, 221] on button "Salvar" at bounding box center [421, 219] width 43 height 21
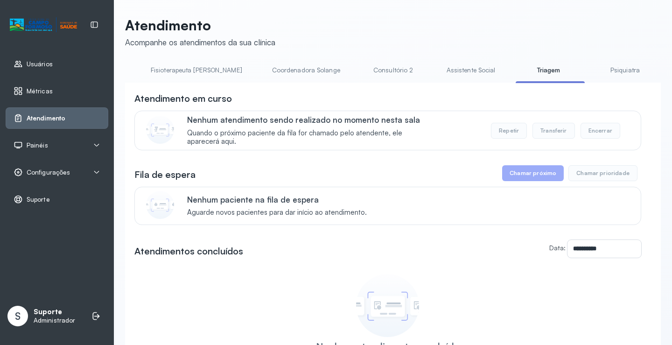
scroll to position [0, 617]
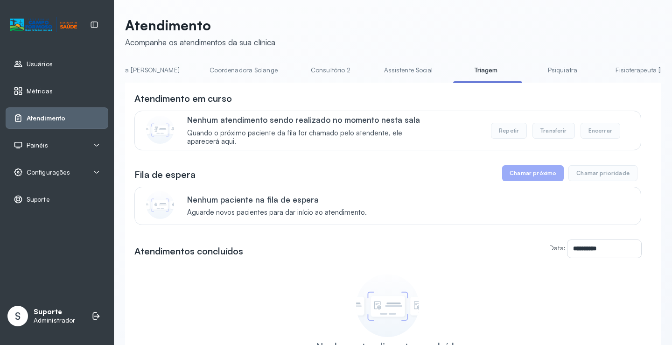
click at [530, 74] on link "Psiquiatra" at bounding box center [562, 70] width 65 height 15
click at [453, 75] on link "Triagem" at bounding box center [485, 70] width 65 height 15
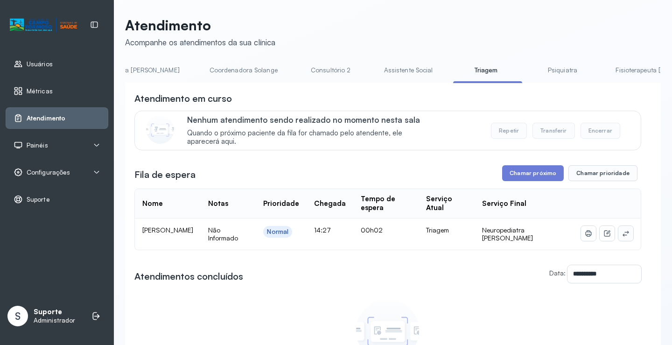
click at [622, 236] on icon at bounding box center [625, 233] width 7 height 7
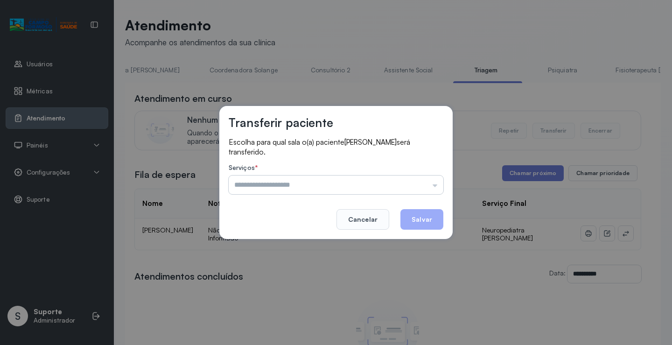
click at [267, 186] on input "text" at bounding box center [336, 184] width 215 height 19
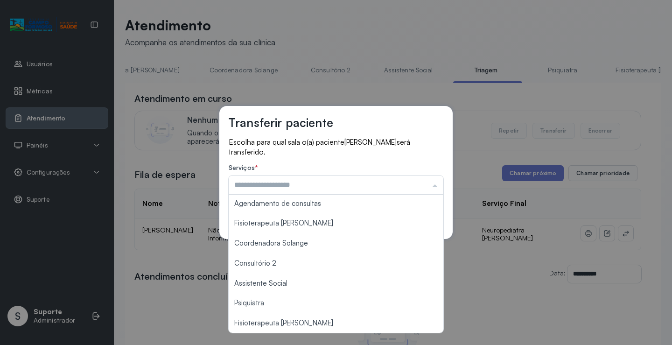
scroll to position [141, 0]
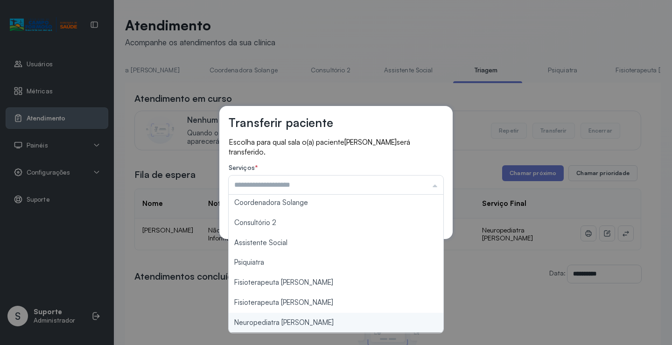
type input "**********"
drag, startPoint x: 263, startPoint y: 323, endPoint x: 278, endPoint y: 323, distance: 14.9
click at [275, 323] on div "**********" at bounding box center [336, 172] width 672 height 345
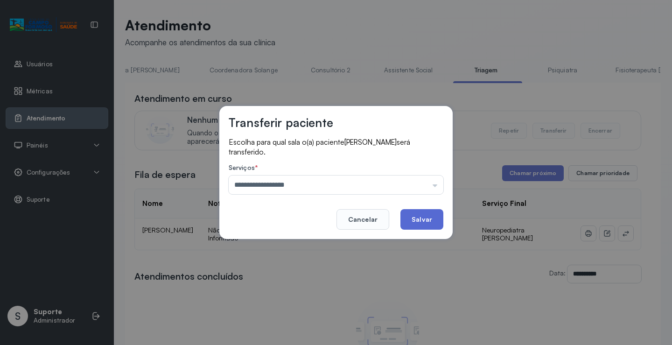
click at [418, 219] on button "Salvar" at bounding box center [421, 219] width 43 height 21
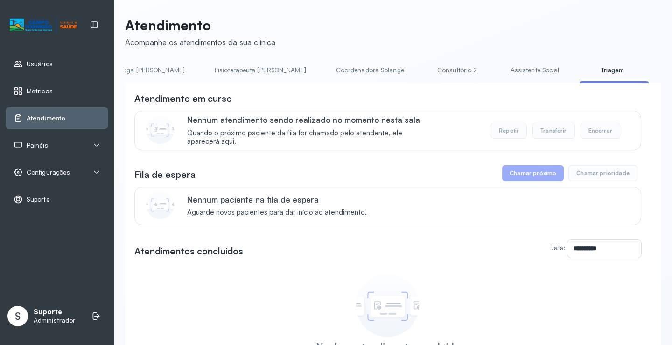
scroll to position [0, 662]
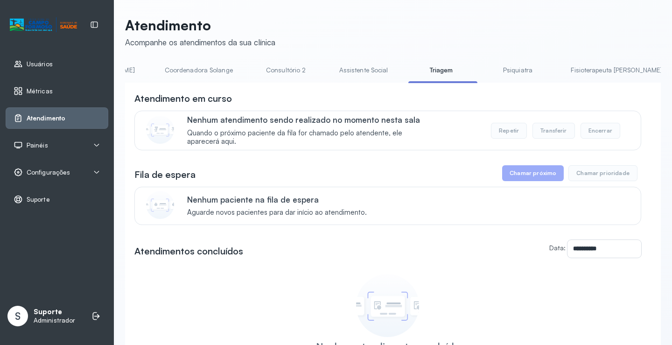
click at [485, 73] on link "Psiquiatra" at bounding box center [517, 70] width 65 height 15
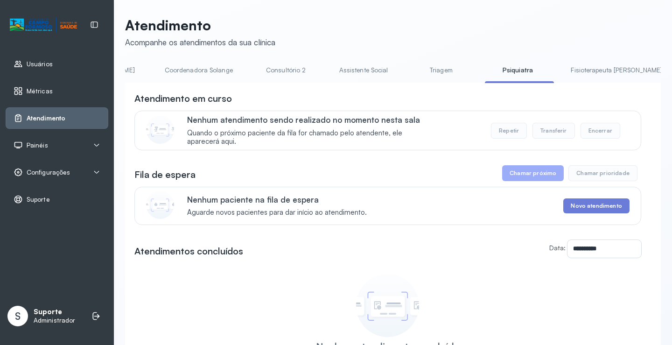
click at [408, 77] on link "Triagem" at bounding box center [440, 70] width 65 height 15
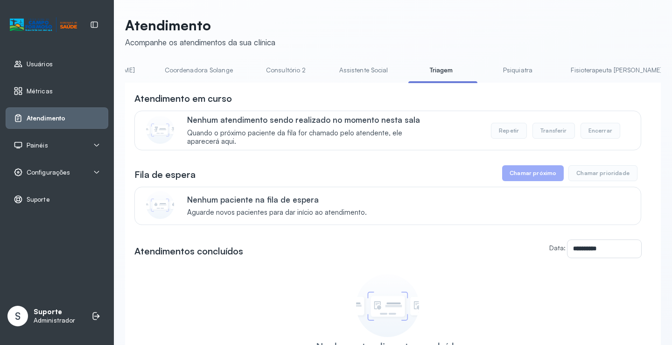
click at [485, 72] on link "Psiquiatra" at bounding box center [517, 70] width 65 height 15
click at [408, 77] on link "Triagem" at bounding box center [440, 70] width 65 height 15
